Goal: Task Accomplishment & Management: Manage account settings

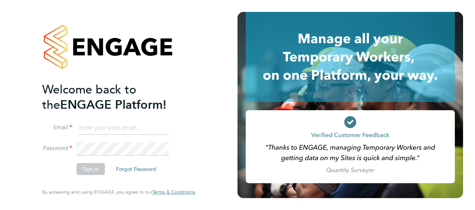
type input "[PERSON_NAME][EMAIL_ADDRESS][PERSON_NAME][DOMAIN_NAME]"
click at [89, 171] on button "Sign In" at bounding box center [91, 169] width 28 height 12
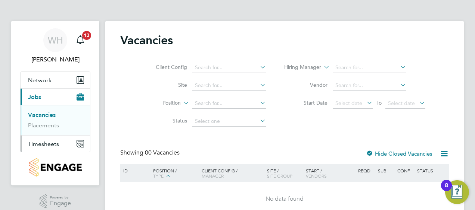
click at [41, 143] on span "Timesheets" at bounding box center [43, 144] width 31 height 7
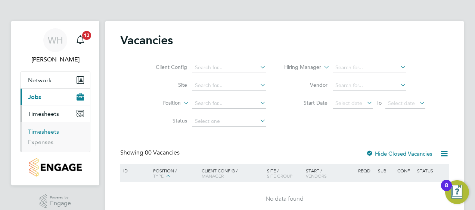
click at [43, 130] on link "Timesheets" at bounding box center [43, 131] width 31 height 7
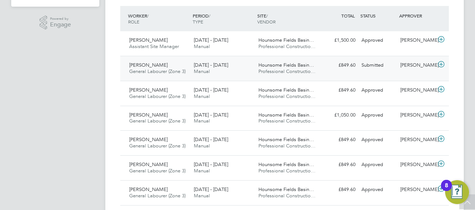
click at [165, 68] on div "Paul Cawvey General Labourer (Zone 3) 22 - 28 Sep 2025" at bounding box center [158, 68] width 65 height 19
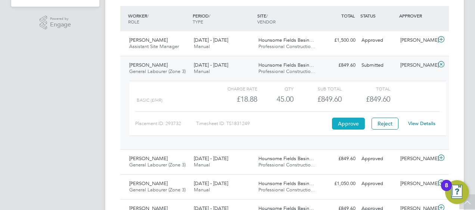
click at [353, 126] on button "Approve" at bounding box center [348, 124] width 33 height 12
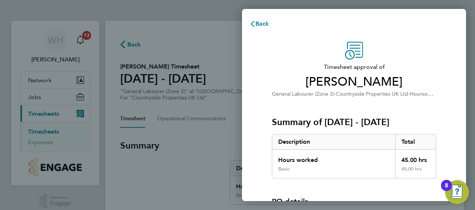
click at [449, 115] on div "Timesheet approval of [PERSON_NAME] General Labourer (Zone 3) · Countryside Pro…" at bounding box center [354, 169] width 224 height 273
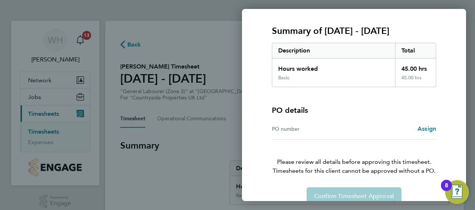
scroll to position [104, 0]
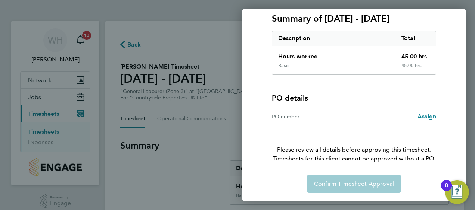
click at [441, 115] on div "Timesheet approval of [PERSON_NAME] General Labourer (Zone 3) · Countryside Pro…" at bounding box center [354, 65] width 182 height 255
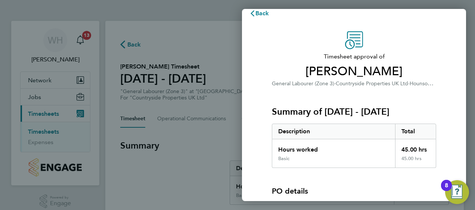
scroll to position [0, 0]
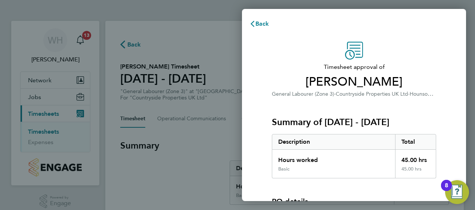
click at [439, 107] on div "Timesheet approval of [PERSON_NAME] General Labourer (Zone 3) · Countryside Pro…" at bounding box center [354, 169] width 182 height 255
click at [446, 124] on div "Timesheet approval of [PERSON_NAME] General Labourer (Zone 3) · Countryside Pro…" at bounding box center [354, 169] width 224 height 273
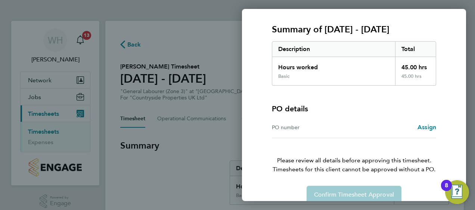
scroll to position [104, 0]
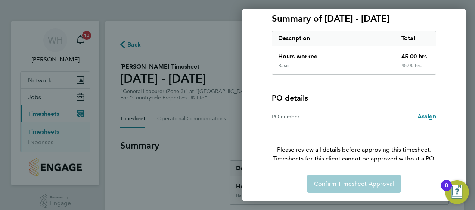
click at [288, 117] on div "PO number" at bounding box center [313, 116] width 82 height 9
click at [289, 117] on div "PO number" at bounding box center [313, 116] width 82 height 9
drag, startPoint x: 289, startPoint y: 117, endPoint x: 315, endPoint y: 120, distance: 26.7
click at [315, 121] on div "PO number Assign" at bounding box center [354, 116] width 164 height 21
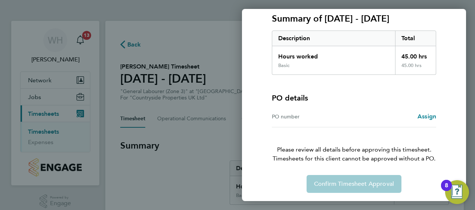
click at [469, 138] on div "Back Timesheet approval of [PERSON_NAME] General Labourer (Zone 3) · Countrysid…" at bounding box center [237, 105] width 475 height 210
click at [445, 104] on div "Timesheet approval of [PERSON_NAME] General Labourer (Zone 3) · Countryside Pro…" at bounding box center [354, 65] width 224 height 273
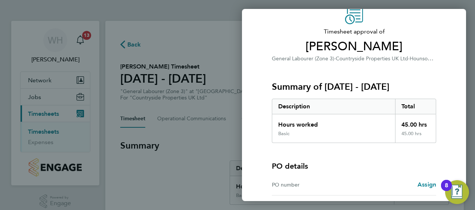
scroll to position [29, 0]
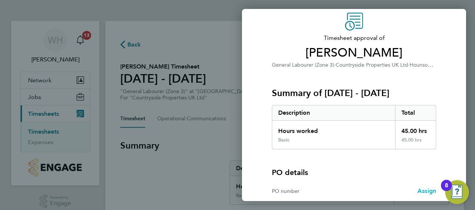
click at [424, 193] on span "Assign" at bounding box center [426, 191] width 19 height 7
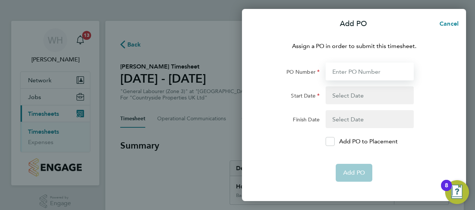
click at [345, 75] on input "PO Number" at bounding box center [369, 72] width 88 height 18
type input "123"
type input "[DATE]"
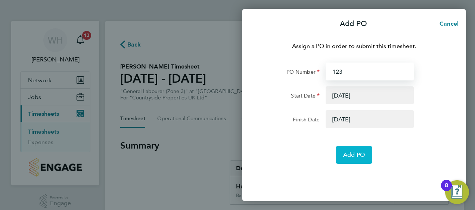
type input "123"
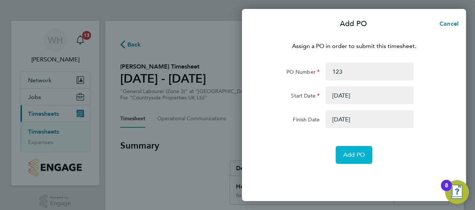
click at [351, 156] on span "Add PO" at bounding box center [354, 155] width 22 height 7
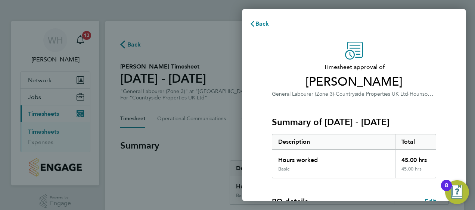
click at [455, 89] on div "Timesheet approval of [PERSON_NAME] General Labourer (Zone 3) · Countryside Pro…" at bounding box center [354, 191] width 224 height 316
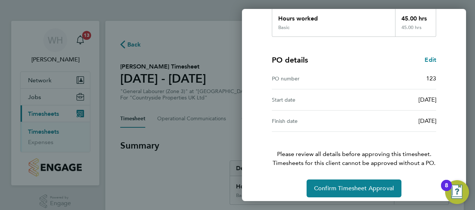
scroll to position [146, 0]
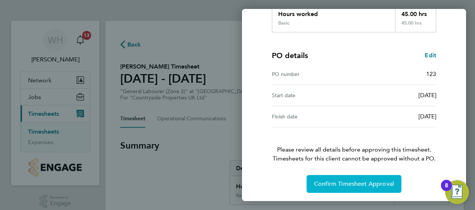
click at [347, 181] on span "Confirm Timesheet Approval" at bounding box center [354, 184] width 80 height 7
